Goal: Check status: Check status

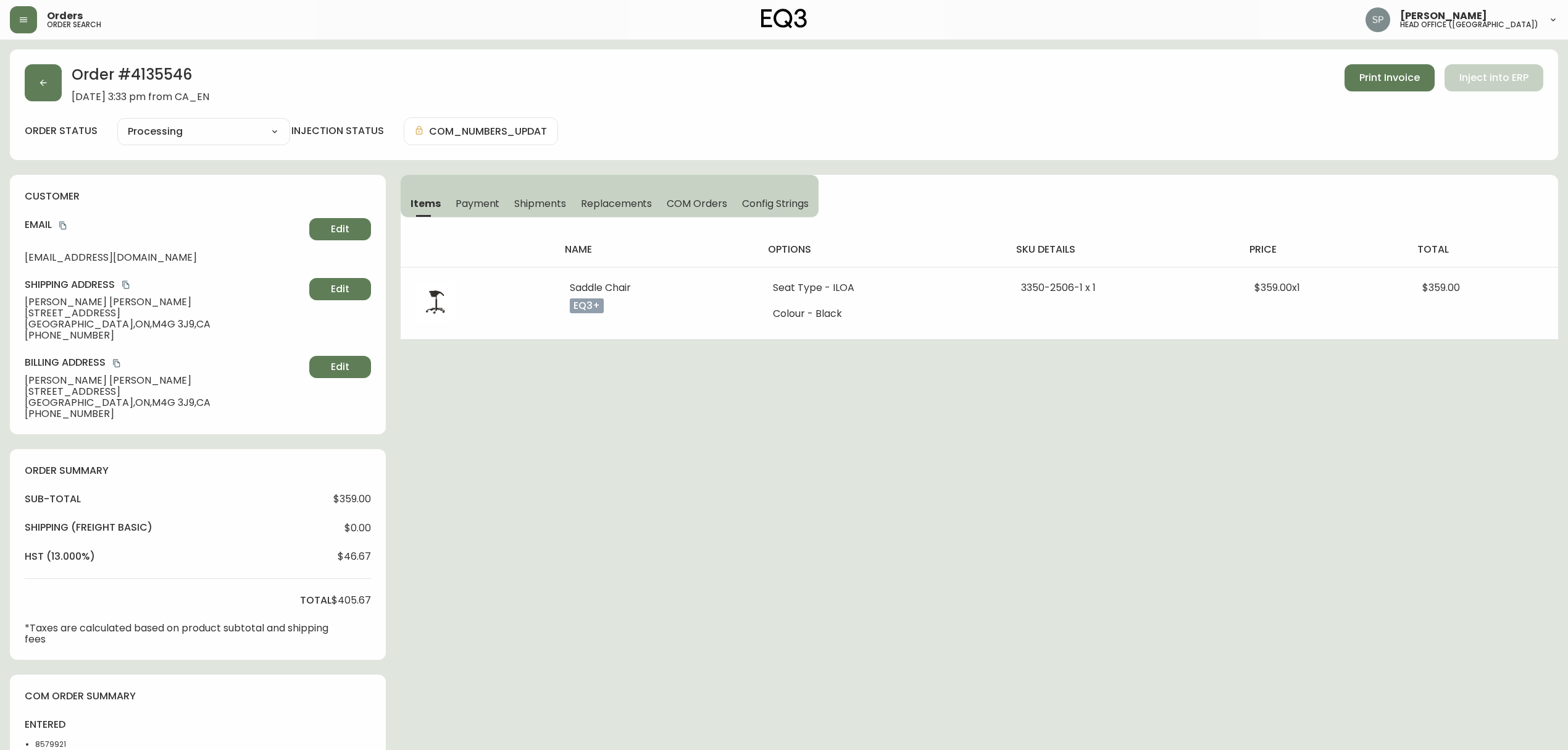
select select "PROCESSING"
click at [42, 75] on button "button" at bounding box center [43, 82] width 37 height 37
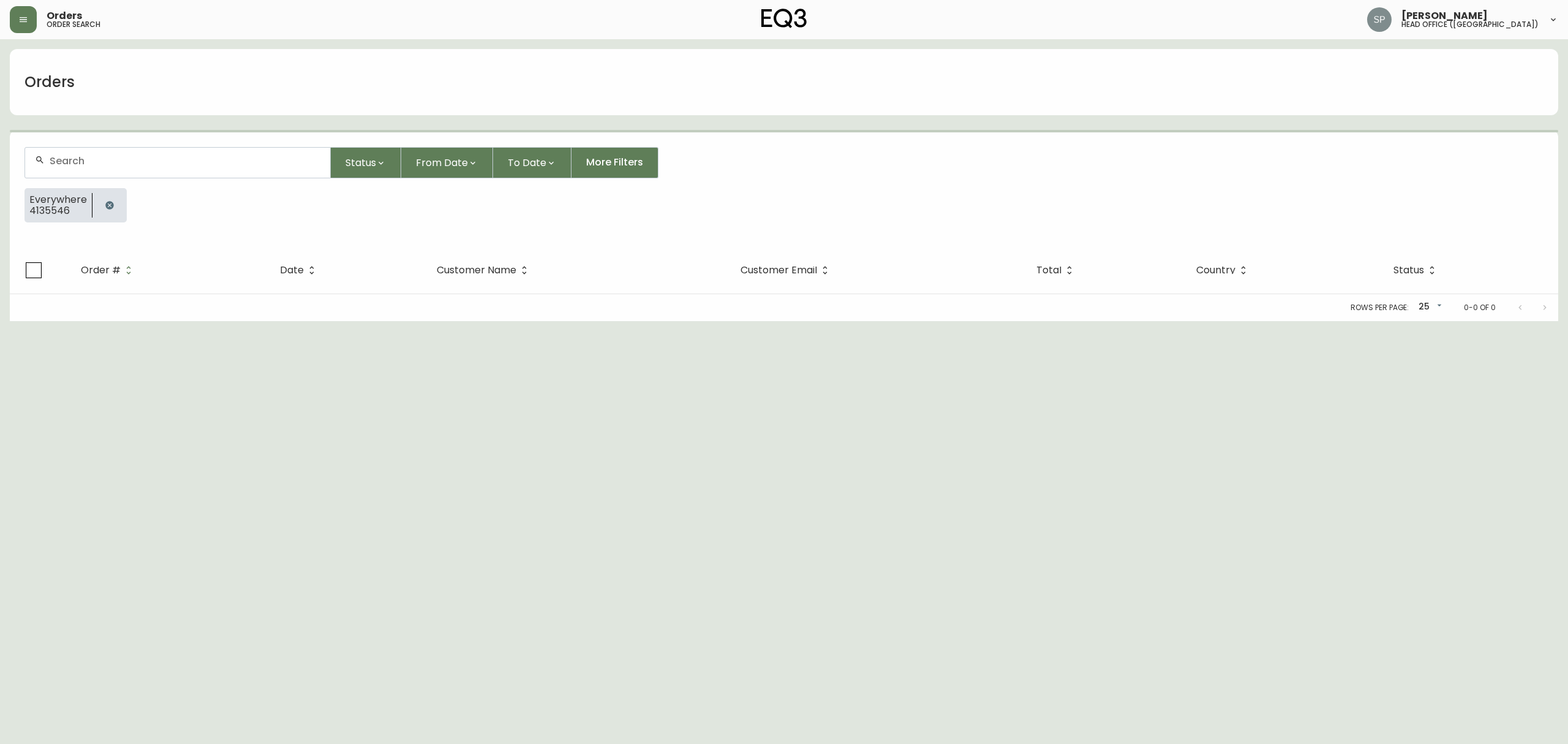
click at [150, 148] on div at bounding box center [177, 163] width 305 height 30
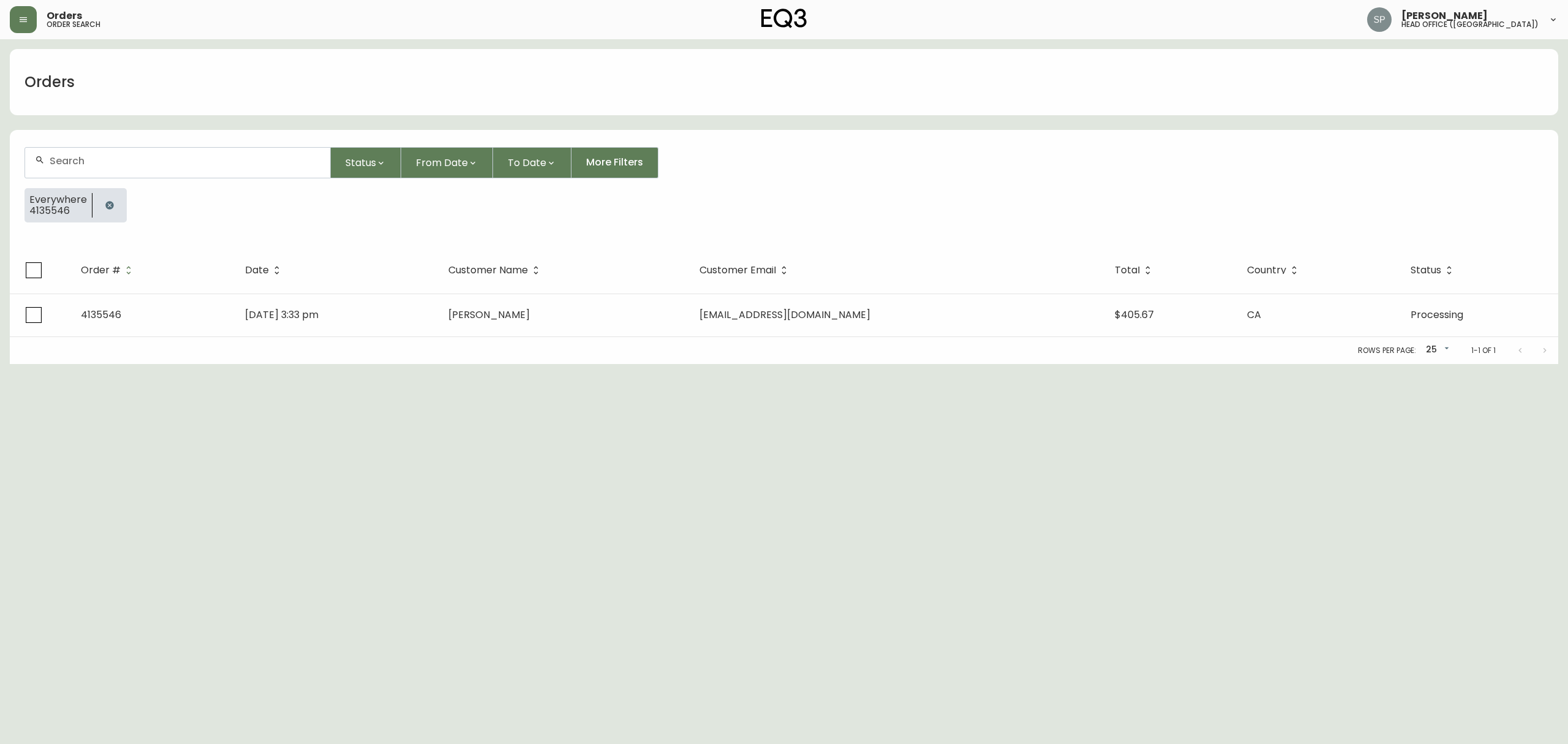
paste input "4135437"
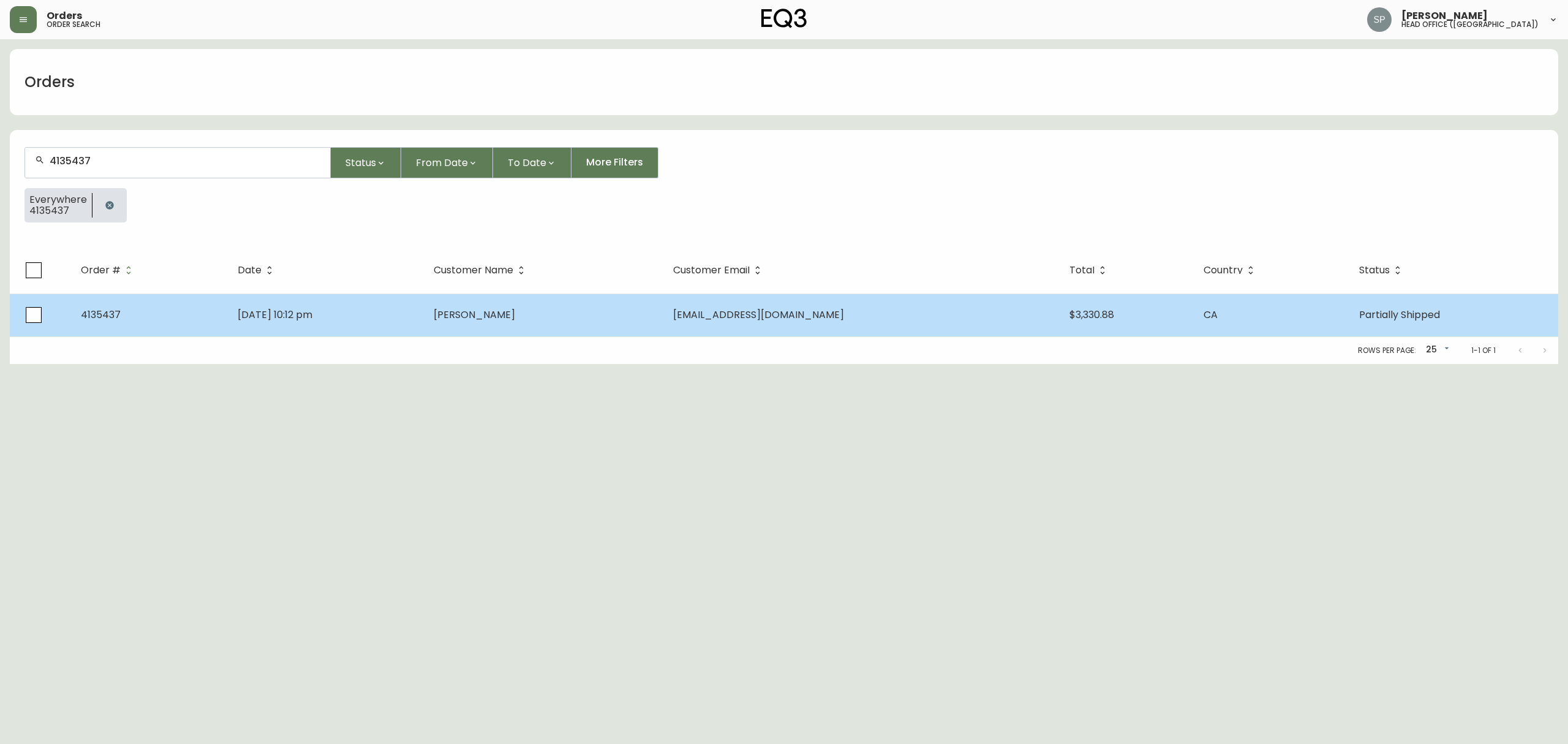
type input "4135437"
click at [414, 312] on td "[DATE] 10:12 pm" at bounding box center [325, 315] width 196 height 43
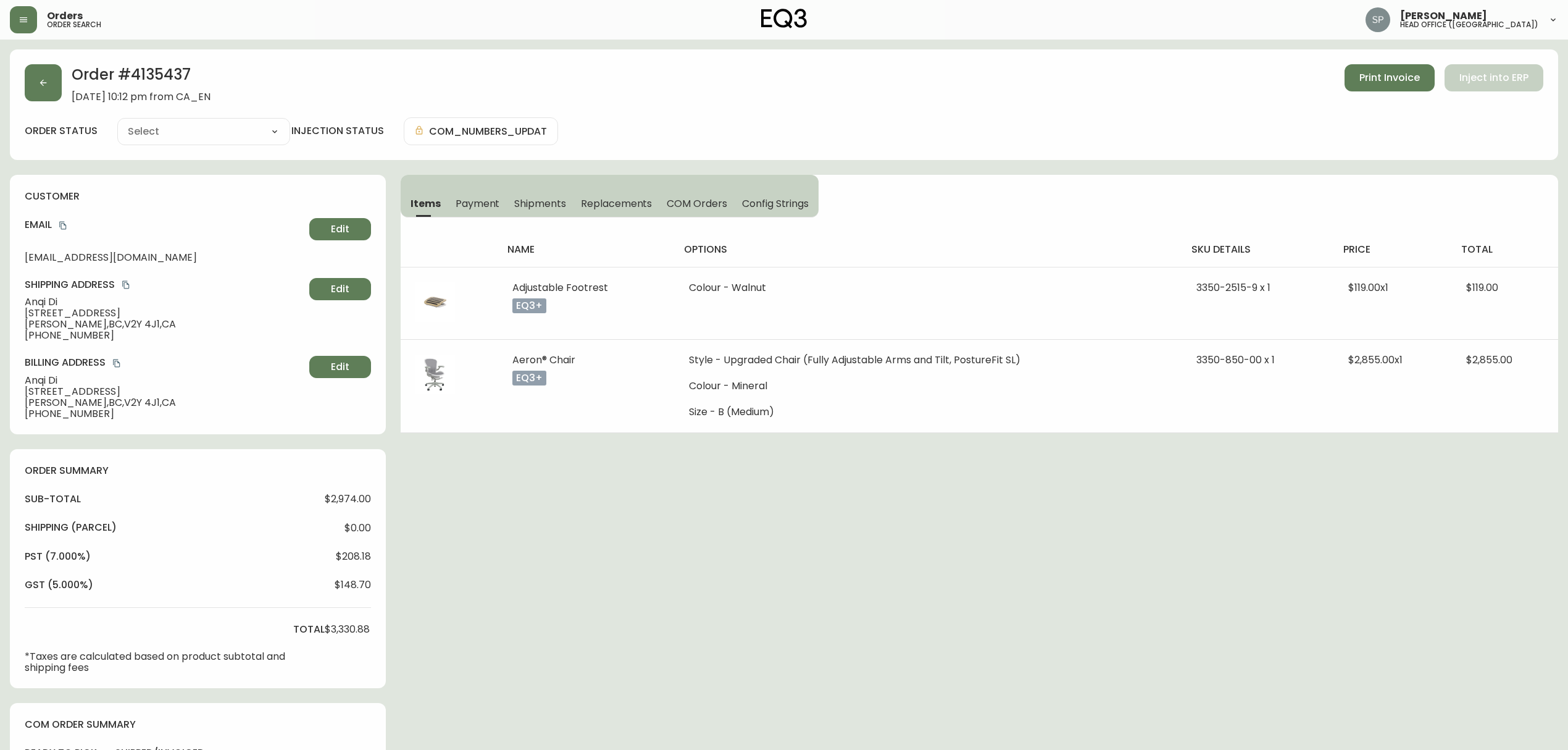
type input "Partially Shipped"
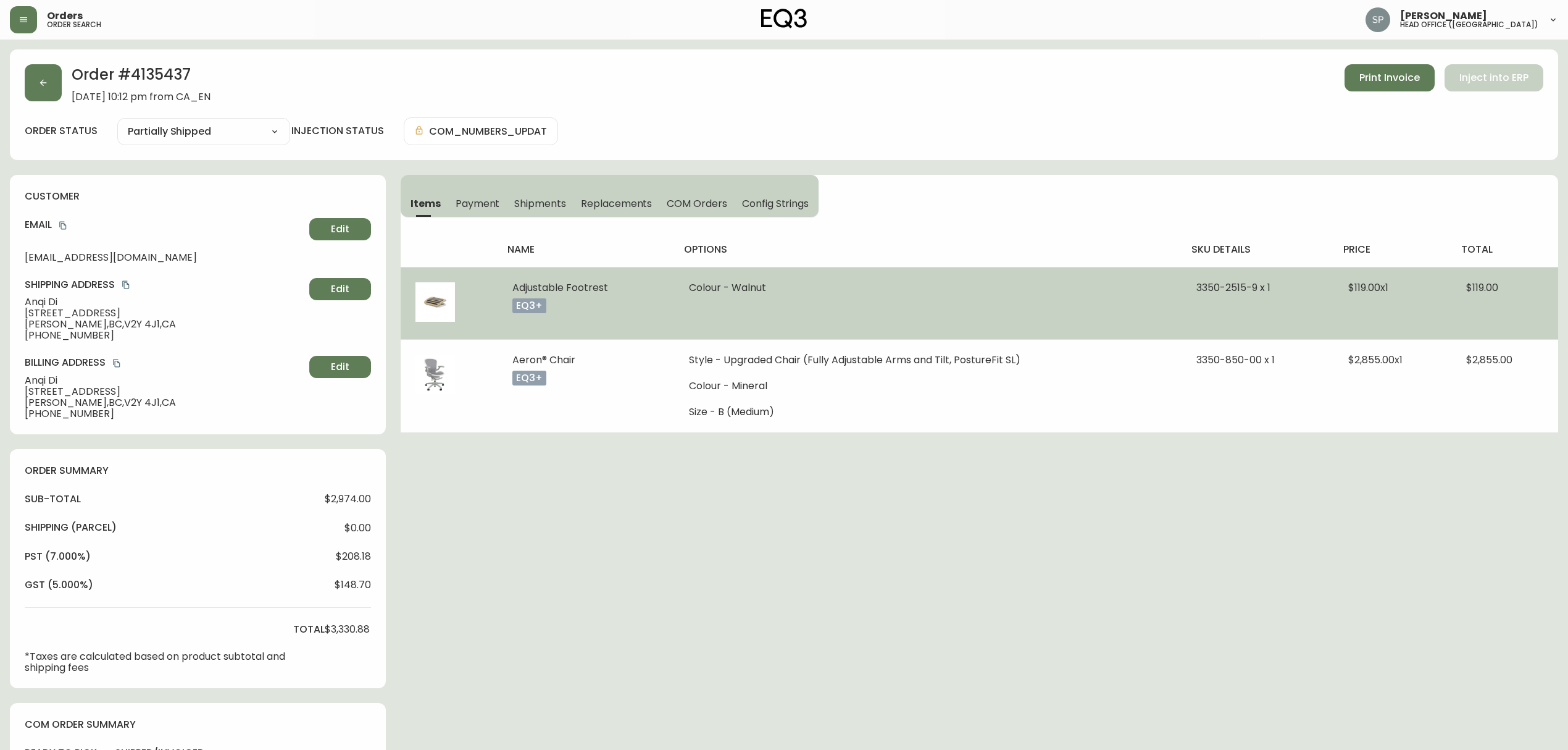
select select "PARTIALLY_SHIPPED"
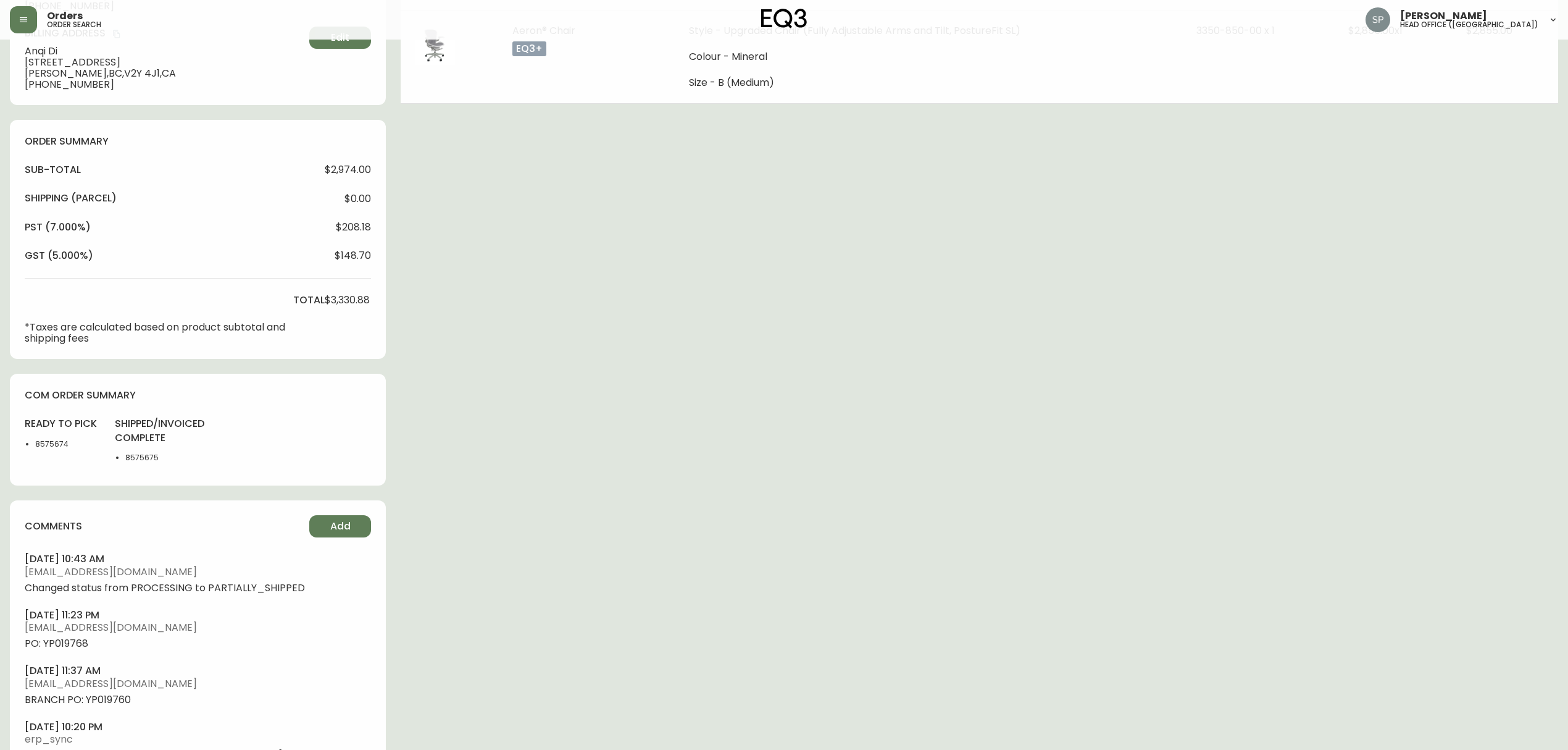
scroll to position [389, 0]
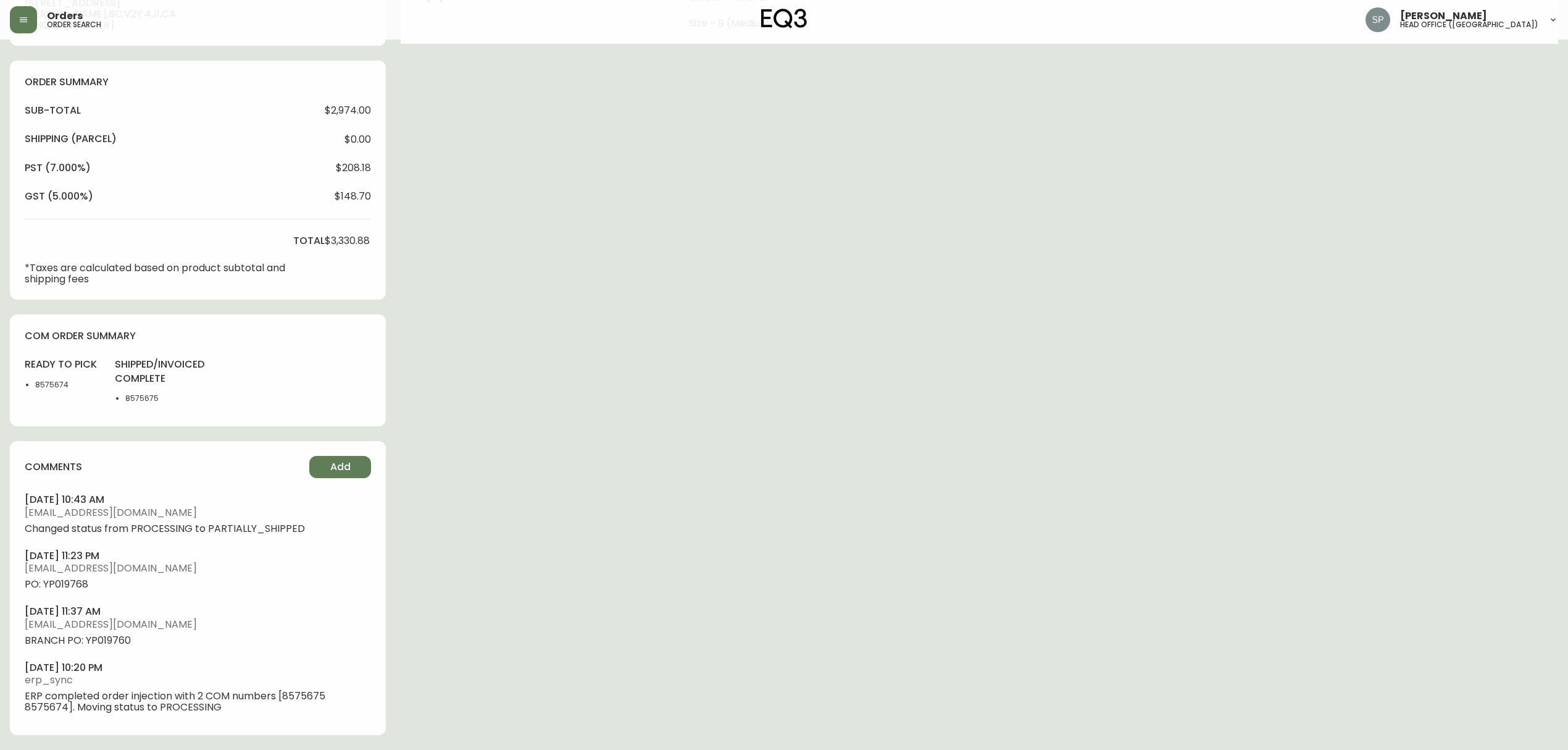
click at [66, 587] on span "PO: YP019768" at bounding box center [197, 584] width 347 height 11
copy span "YP019768"
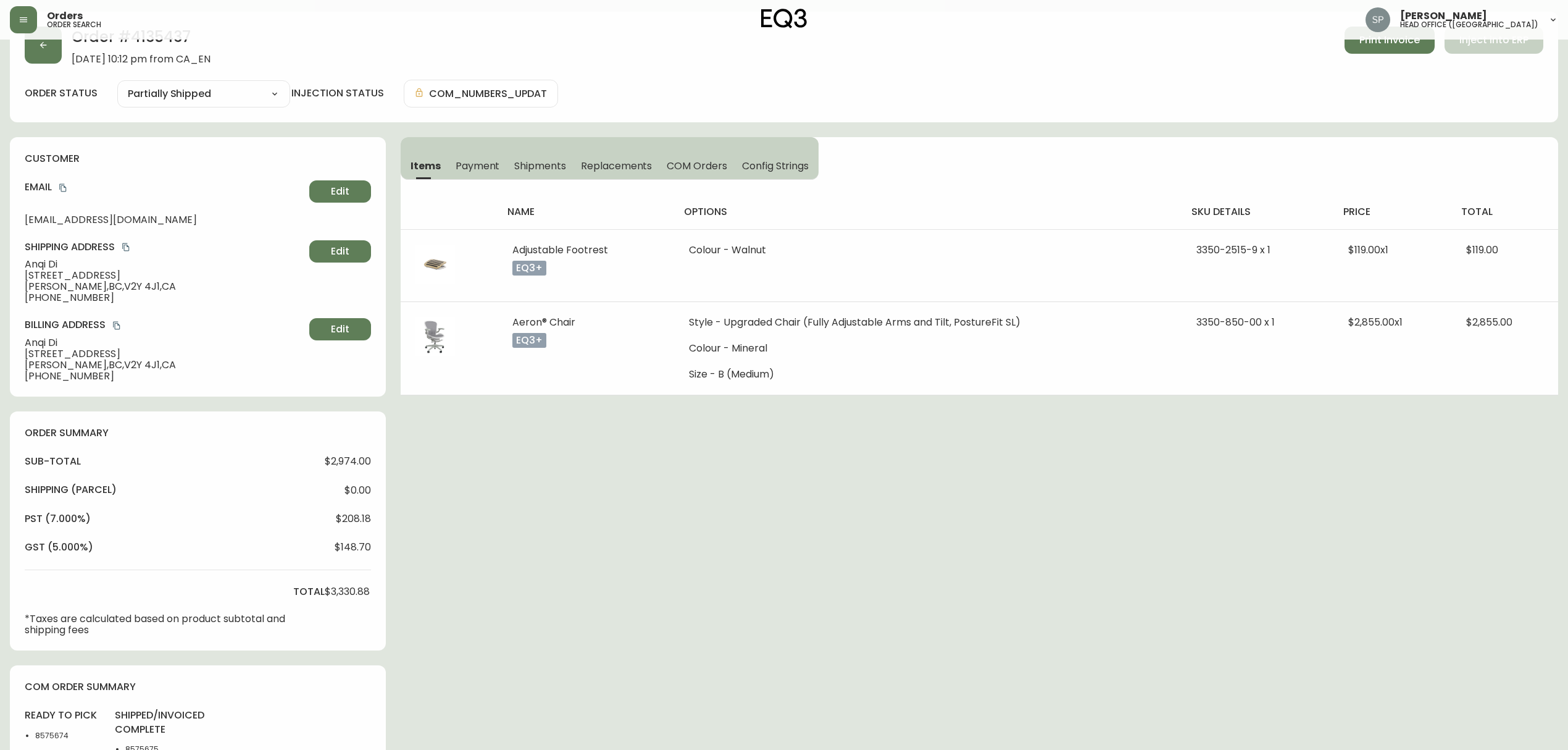
scroll to position [0, 0]
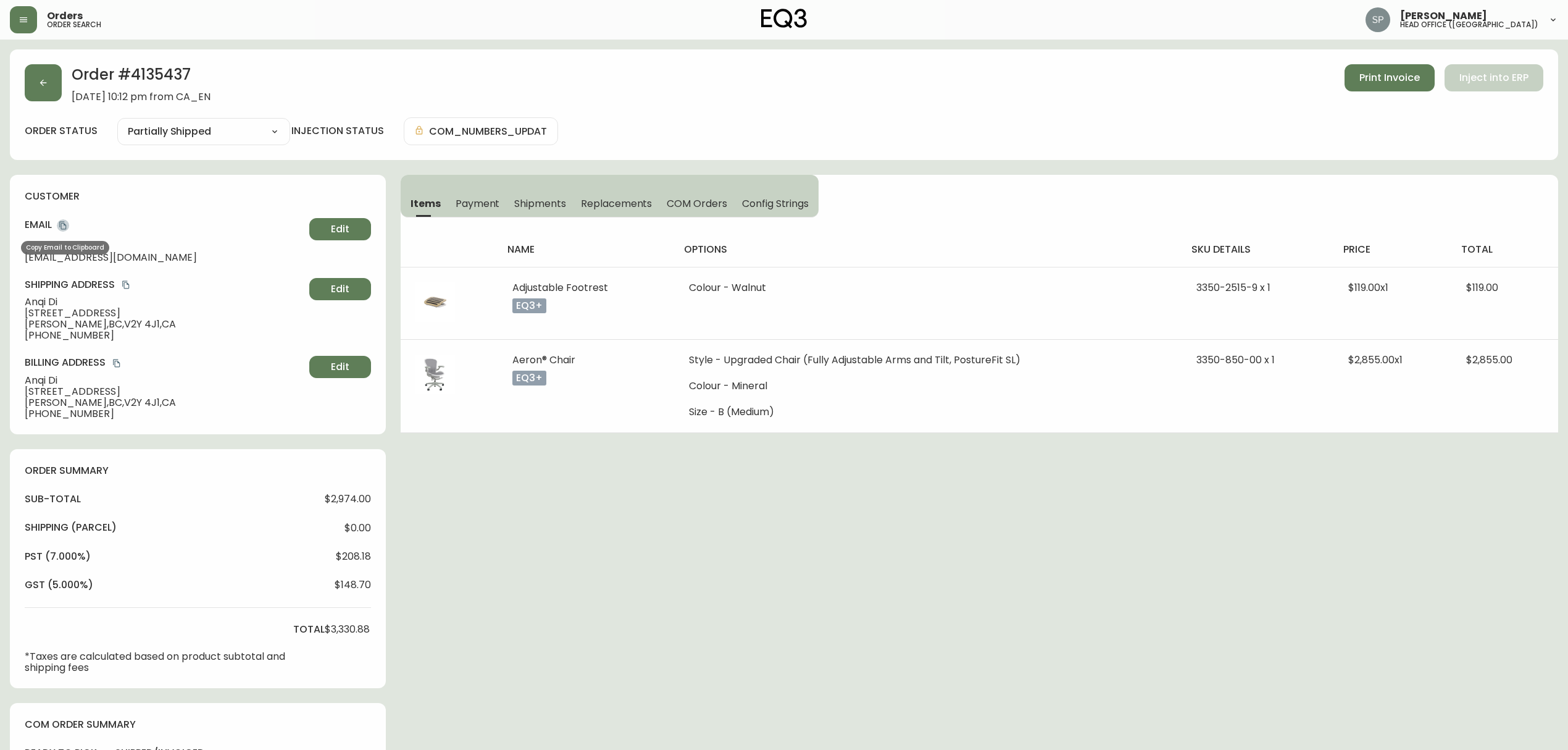
click at [62, 221] on icon "copy" at bounding box center [63, 225] width 9 height 9
